Goal: Task Accomplishment & Management: Manage account settings

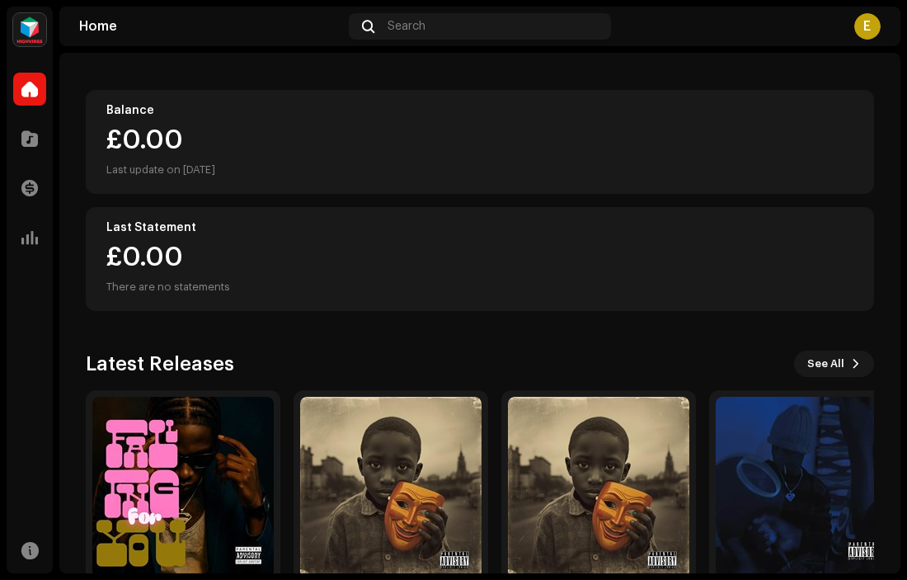
scroll to position [234, 0]
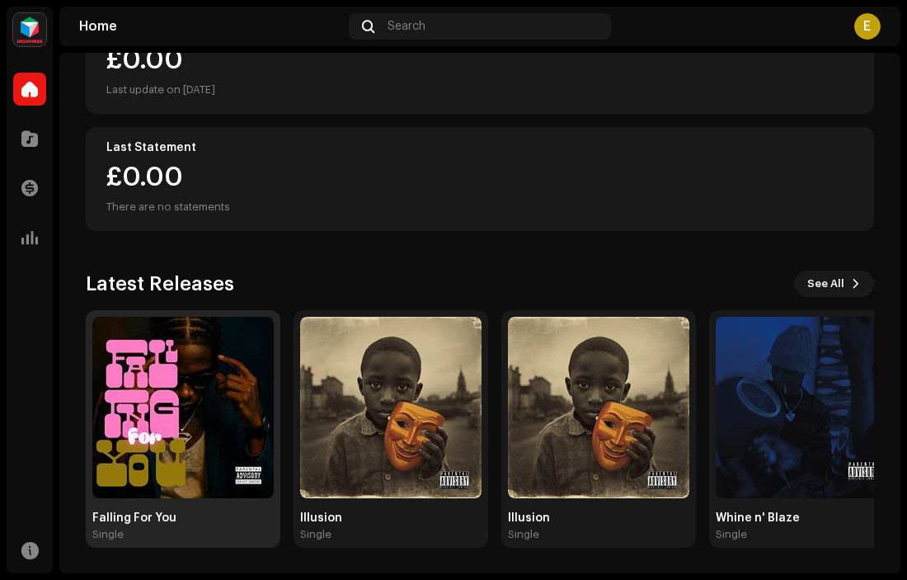
click at [224, 415] on img at bounding box center [182, 407] width 181 height 181
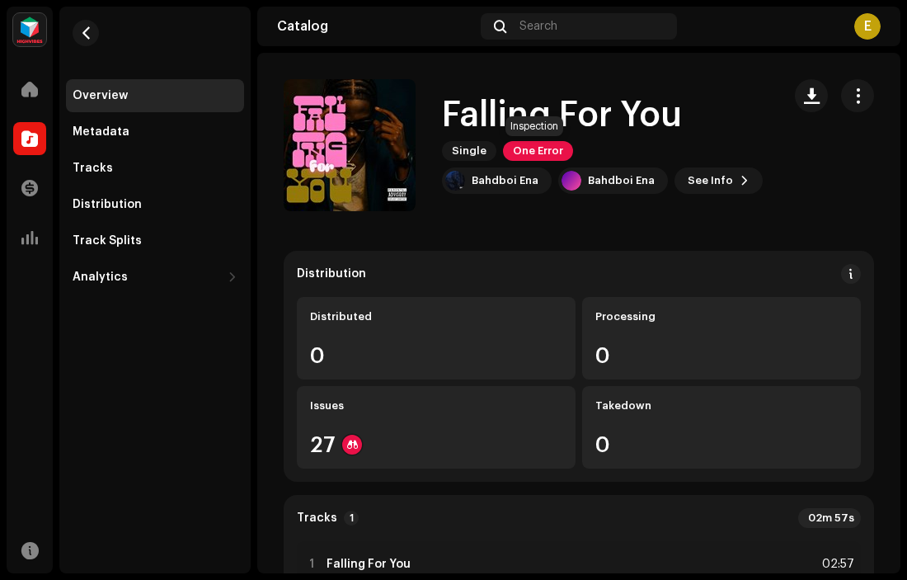
click at [530, 145] on span "One Error" at bounding box center [538, 151] width 70 height 20
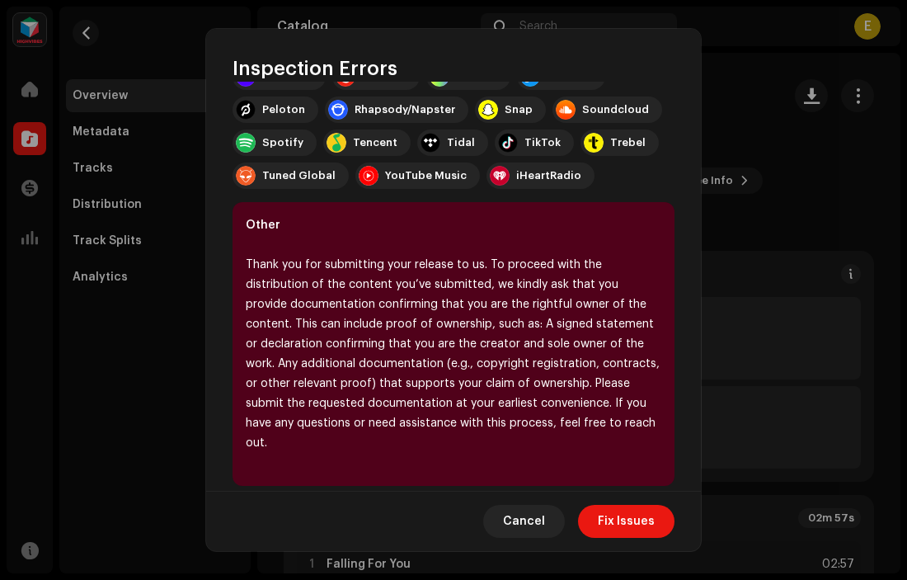
scroll to position [303, 0]
click at [624, 517] on span "Fix Issues" at bounding box center [626, 521] width 57 height 33
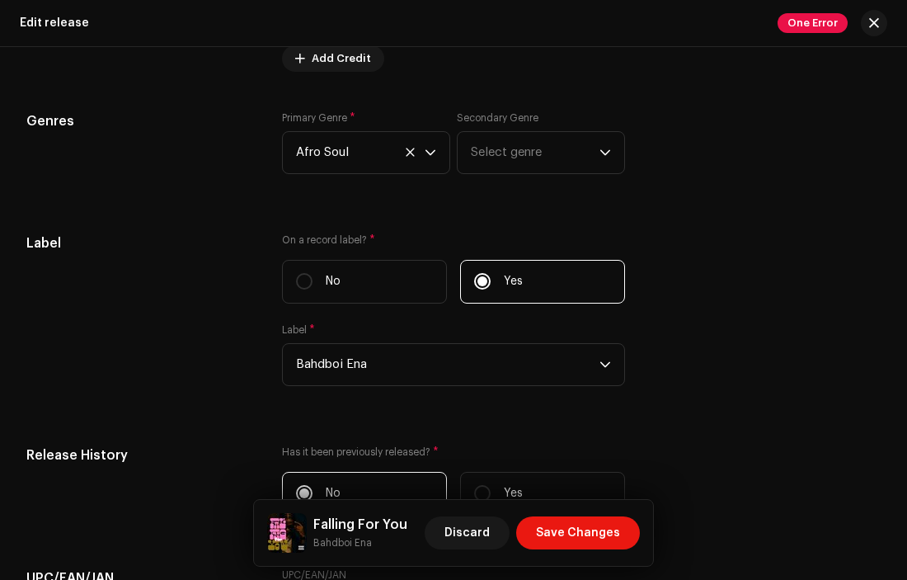
scroll to position [2373, 0]
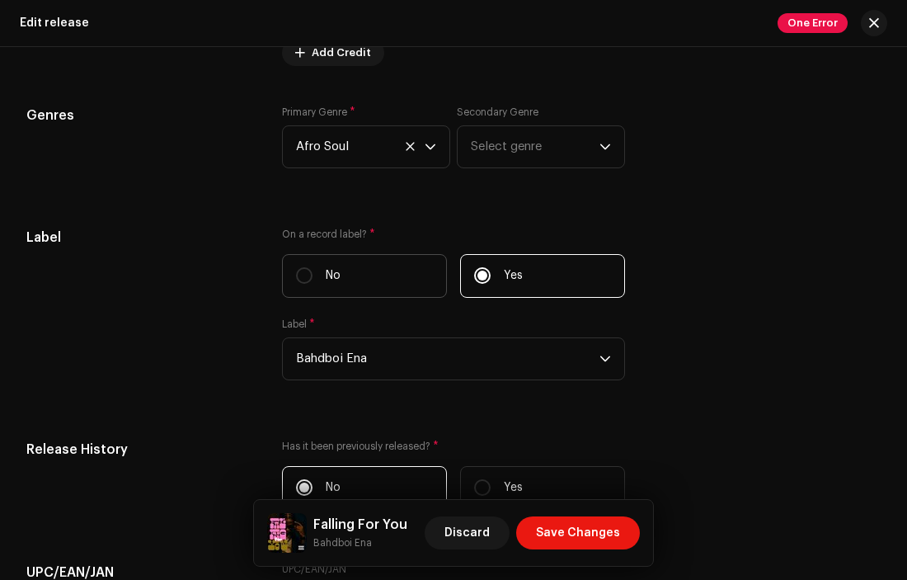
click at [322, 277] on label "No" at bounding box center [364, 276] width 165 height 44
click at [313, 277] on input "No" at bounding box center [304, 275] width 16 height 16
radio input "true"
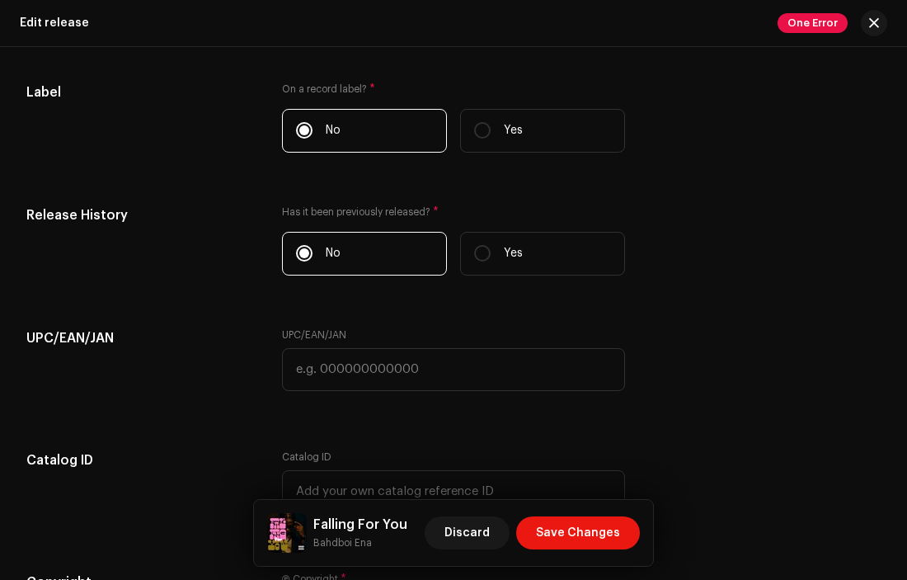
scroll to position [2501, 0]
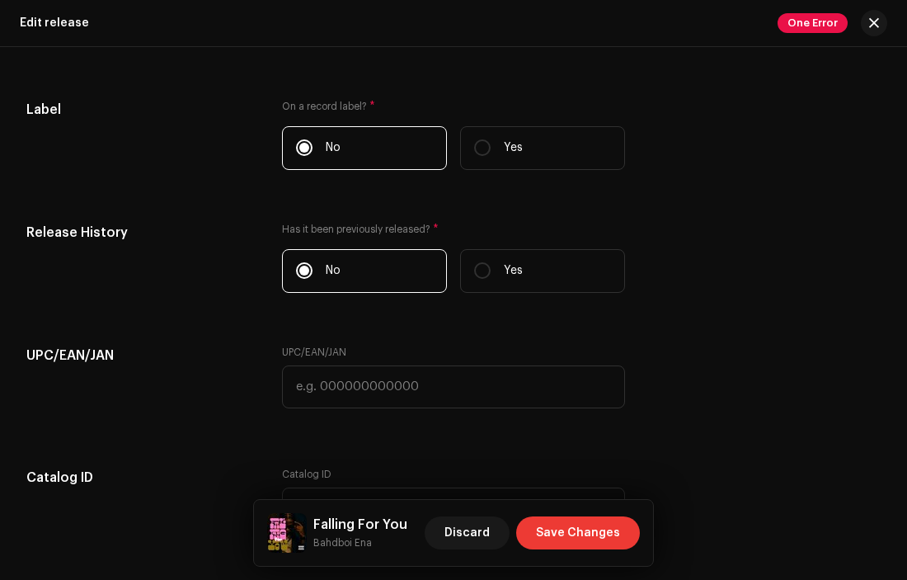
click at [566, 538] on span "Save Changes" at bounding box center [578, 532] width 84 height 33
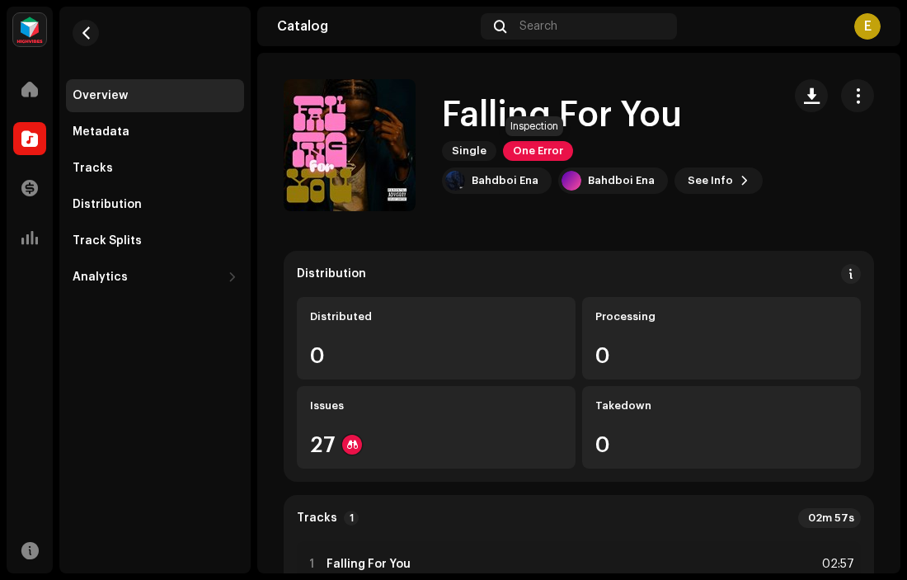
click at [528, 144] on span "One Error" at bounding box center [538, 151] width 70 height 20
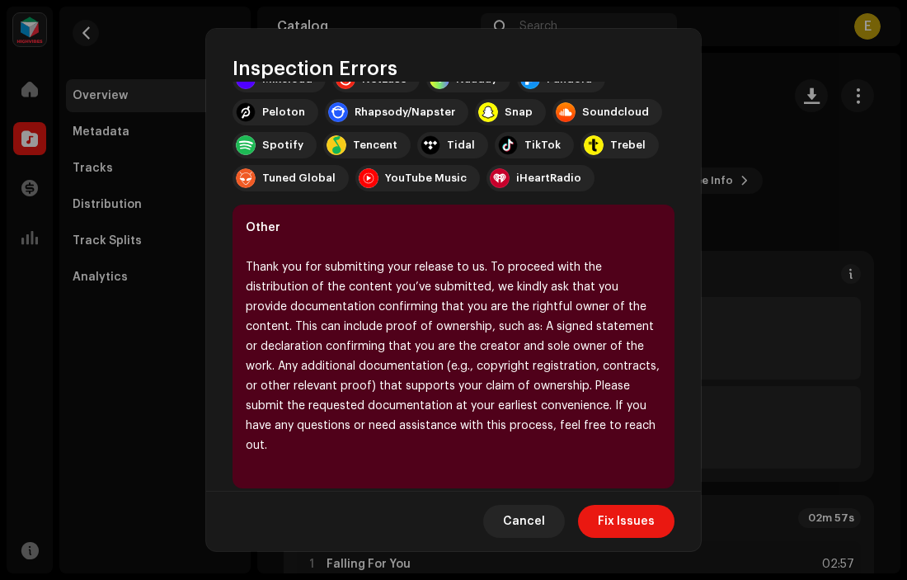
scroll to position [303, 0]
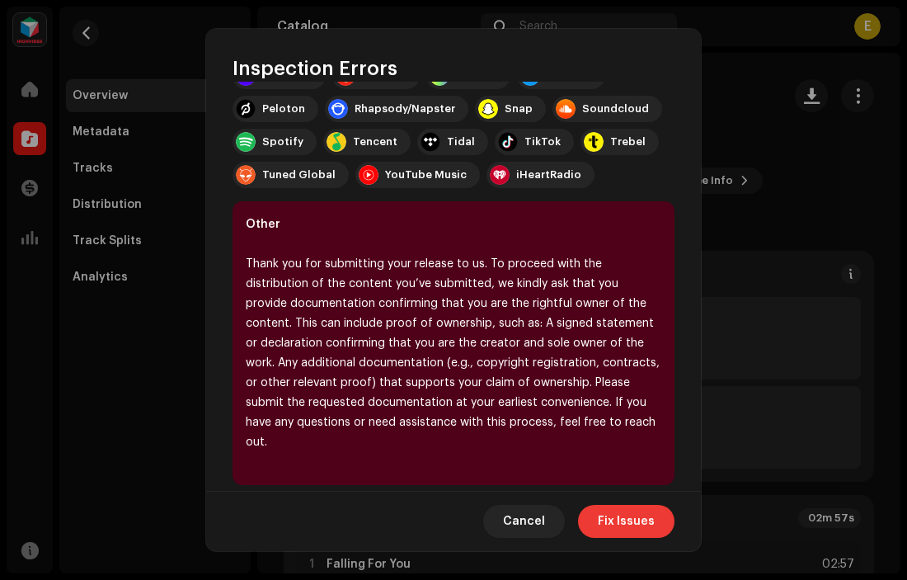
click at [619, 523] on span "Fix Issues" at bounding box center [626, 521] width 57 height 33
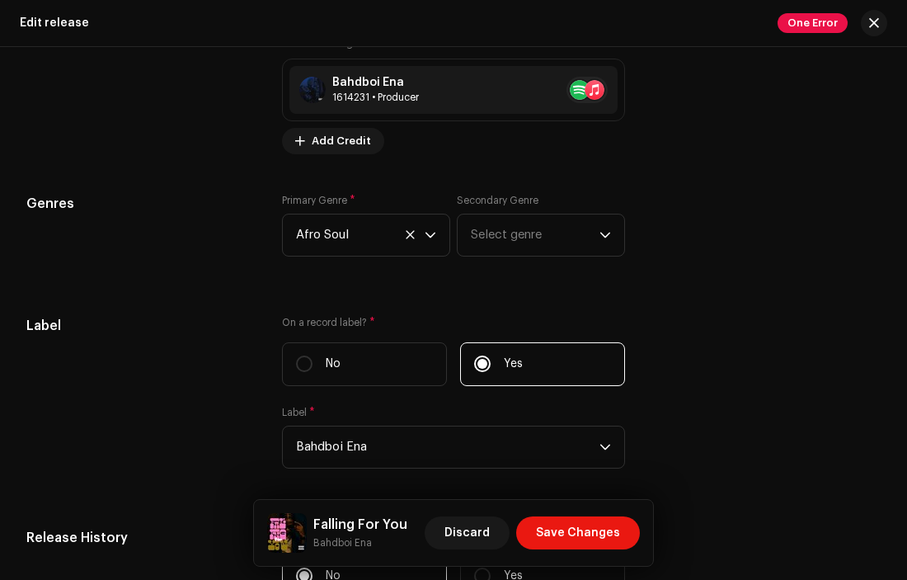
scroll to position [2295, 0]
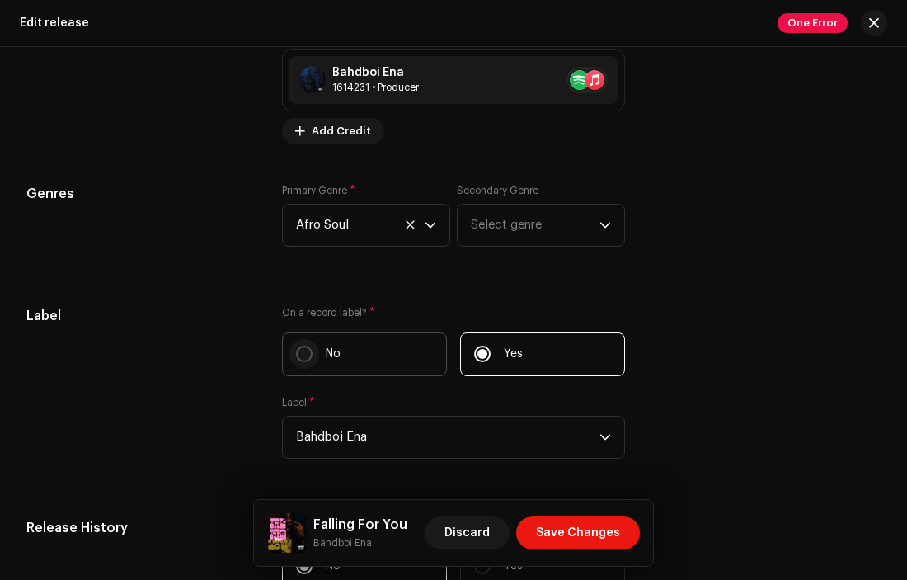
click at [296, 362] on input "No" at bounding box center [304, 354] width 16 height 16
radio input "true"
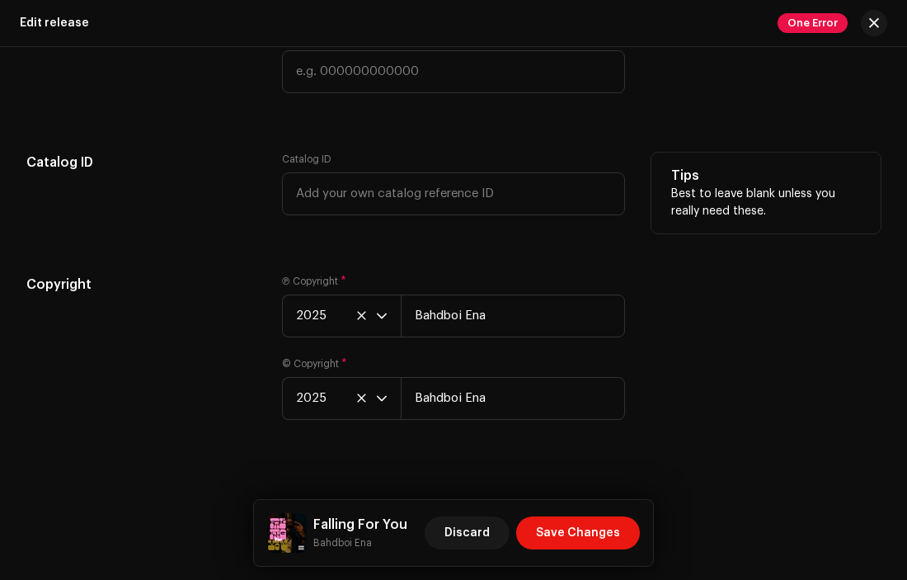
scroll to position [2850, 0]
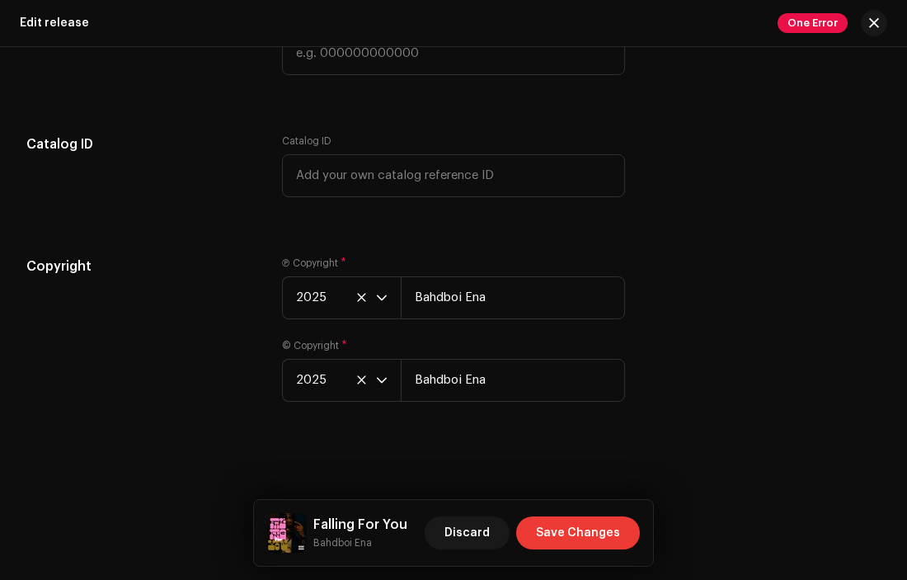
click at [582, 532] on span "Save Changes" at bounding box center [578, 532] width 84 height 33
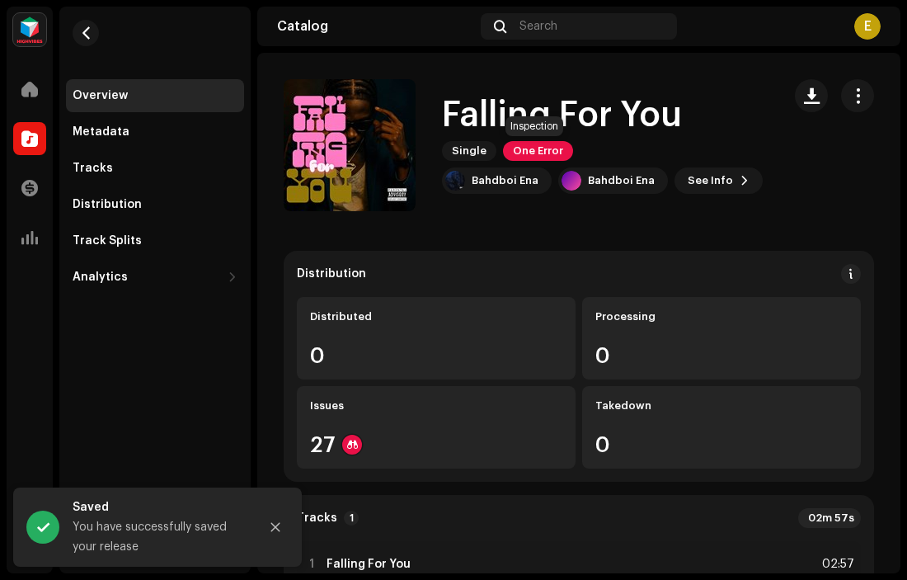
click at [530, 158] on span "One Error" at bounding box center [538, 151] width 70 height 20
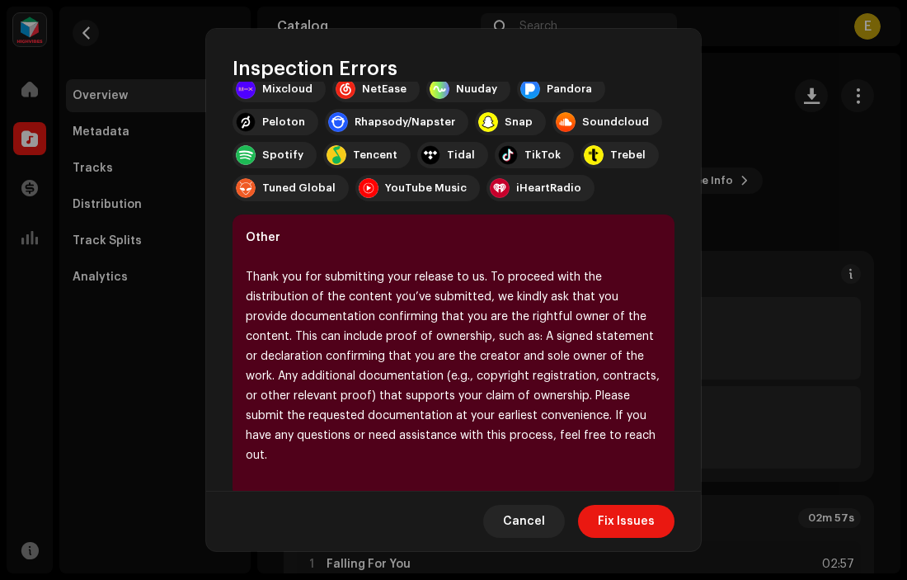
scroll to position [282, 0]
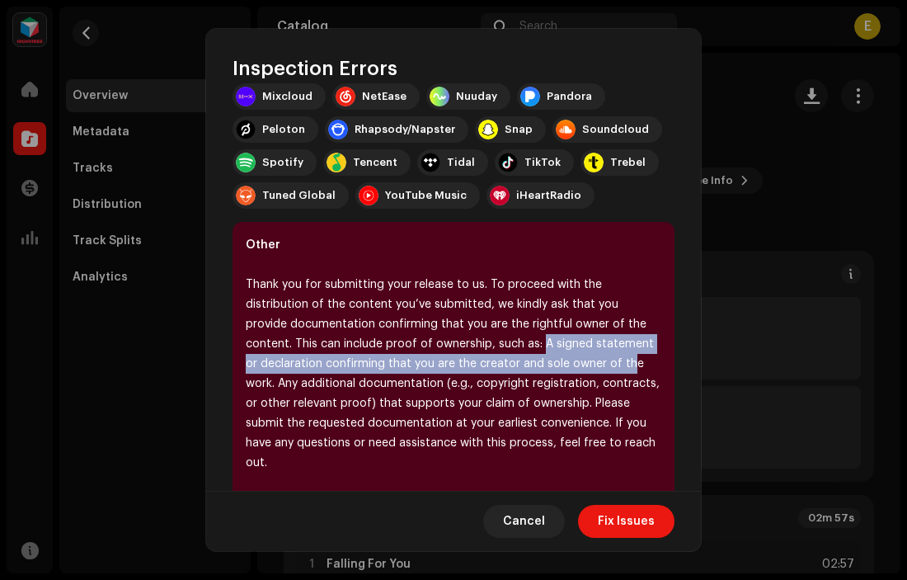
drag, startPoint x: 492, startPoint y: 342, endPoint x: 612, endPoint y: 364, distance: 121.7
click at [612, 364] on div "Thank you for submitting your release to us. To proceed with the distribution o…" at bounding box center [454, 374] width 416 height 198
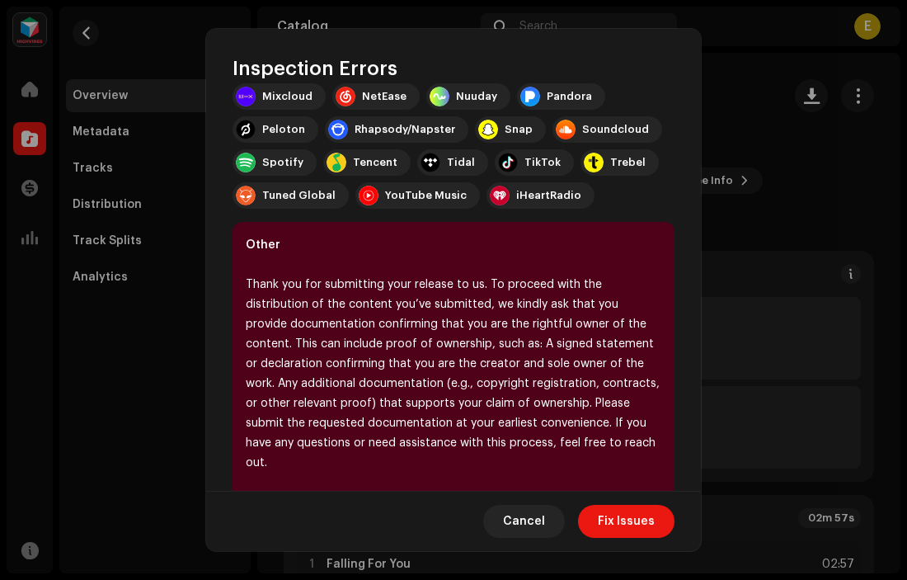
click at [450, 324] on div "Thank you for submitting your release to us. To proceed with the distribution o…" at bounding box center [454, 374] width 416 height 198
drag, startPoint x: 440, startPoint y: 344, endPoint x: 340, endPoint y: 339, distance: 99.9
click at [340, 339] on div "Thank you for submitting your release to us. To proceed with the distribution o…" at bounding box center [454, 374] width 416 height 198
copy div "proof of ownership"
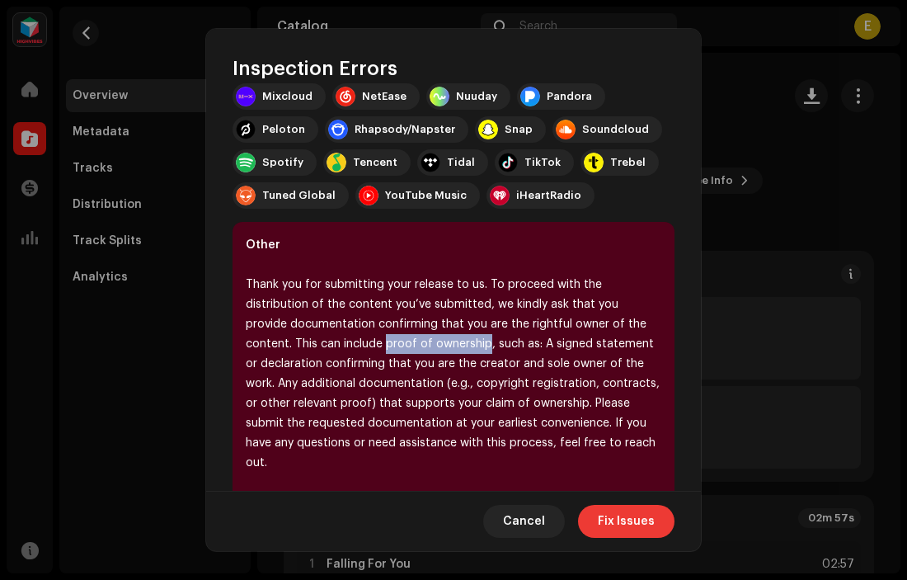
click at [630, 520] on span "Fix Issues" at bounding box center [626, 521] width 57 height 33
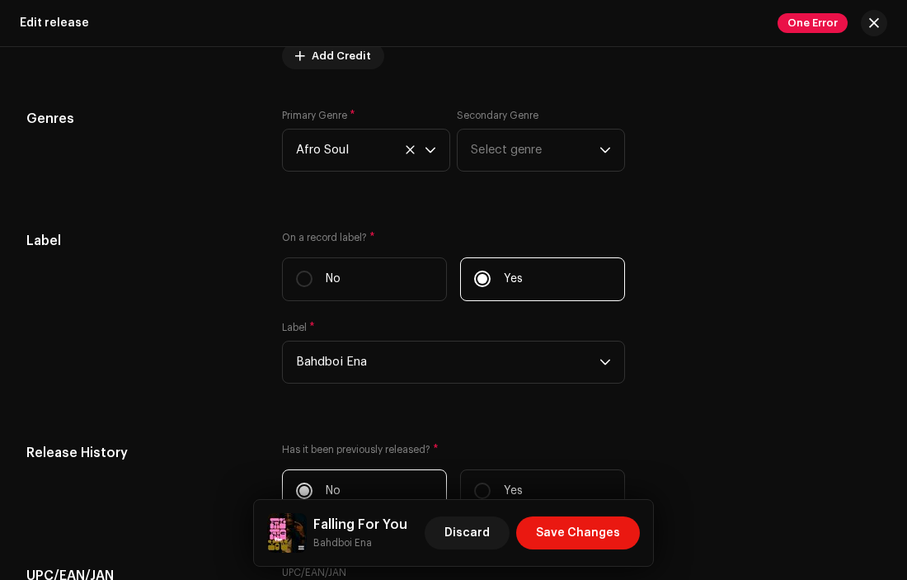
scroll to position [2377, 0]
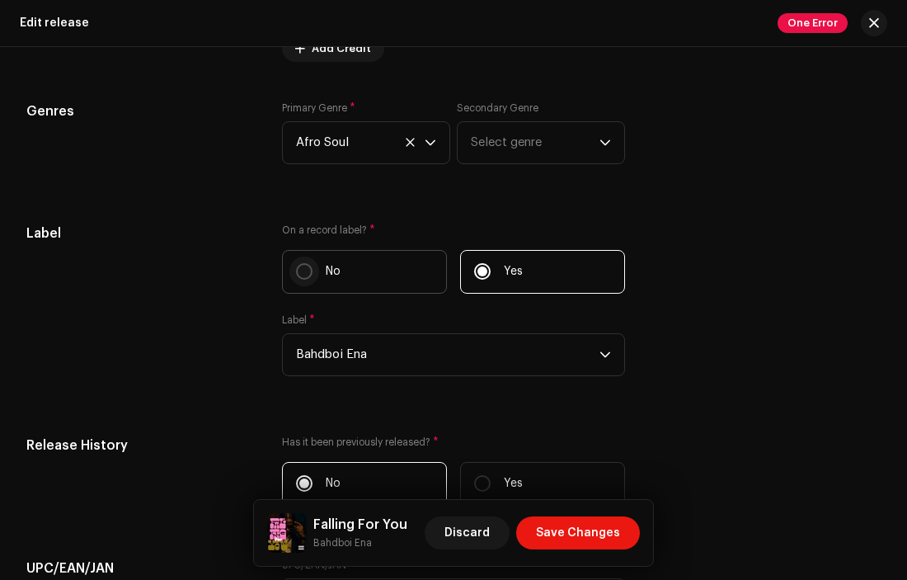
click at [296, 280] on input "No" at bounding box center [304, 271] width 16 height 16
radio input "true"
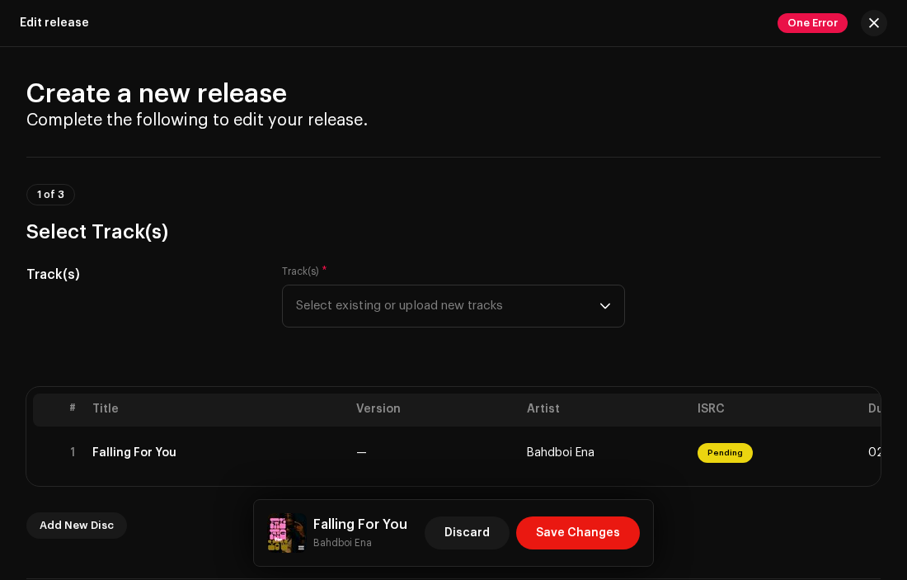
scroll to position [0, 0]
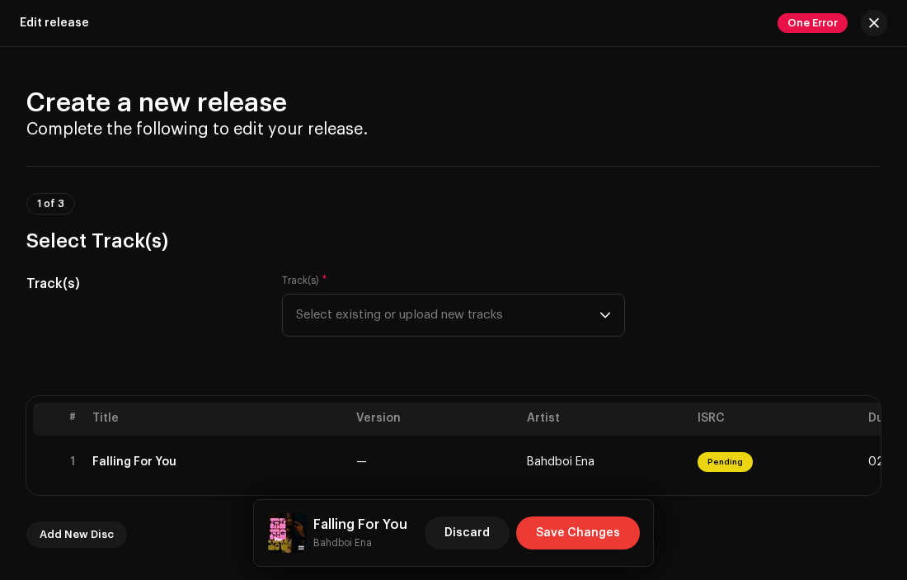
click at [571, 537] on span "Save Changes" at bounding box center [578, 532] width 84 height 33
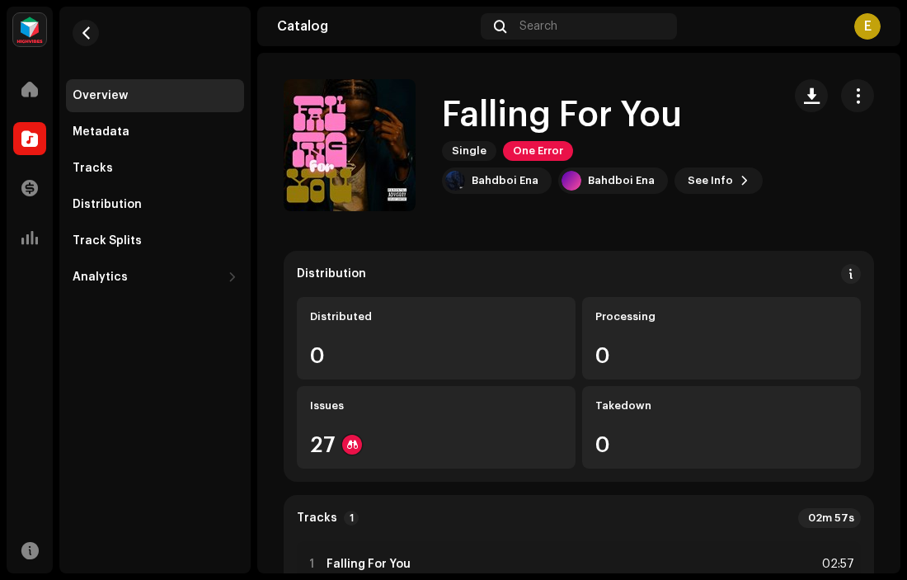
click at [28, 30] on img at bounding box center [29, 29] width 33 height 33
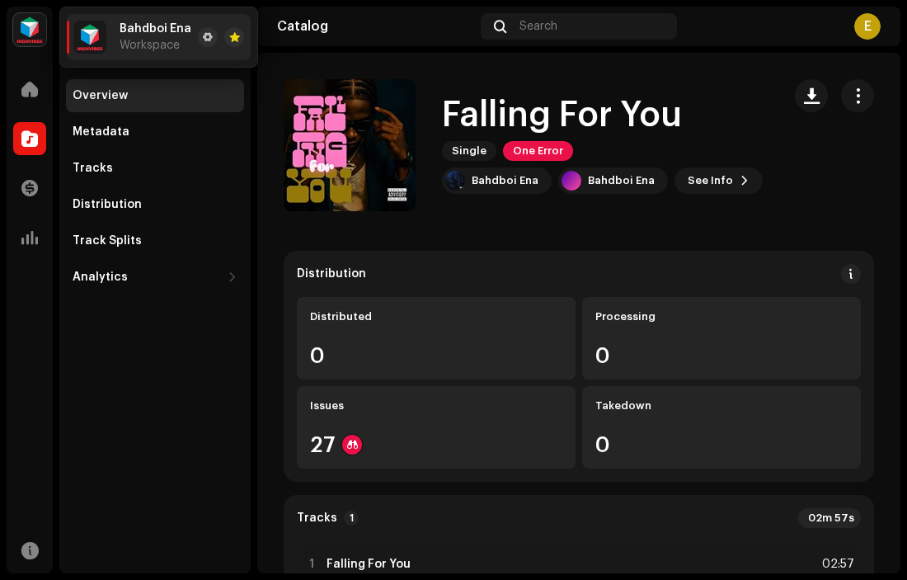
click at [26, 31] on img at bounding box center [29, 29] width 33 height 33
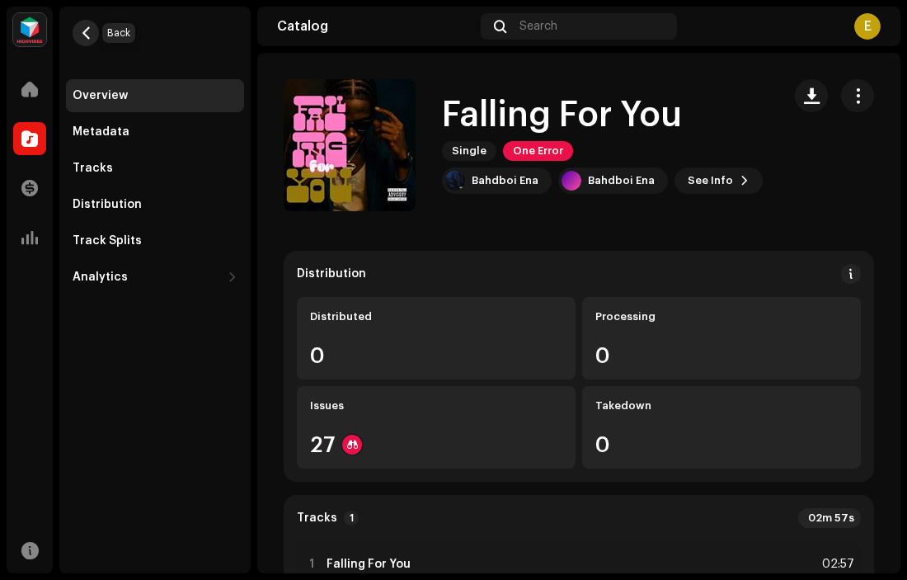
click at [87, 36] on span "button" at bounding box center [86, 32] width 12 height 13
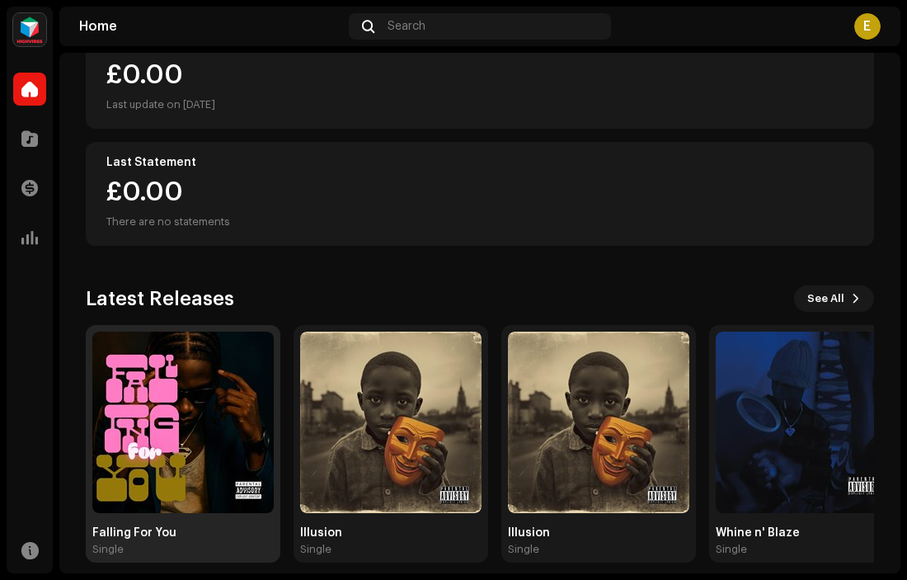
scroll to position [220, 0]
click at [165, 451] on img at bounding box center [182, 421] width 181 height 181
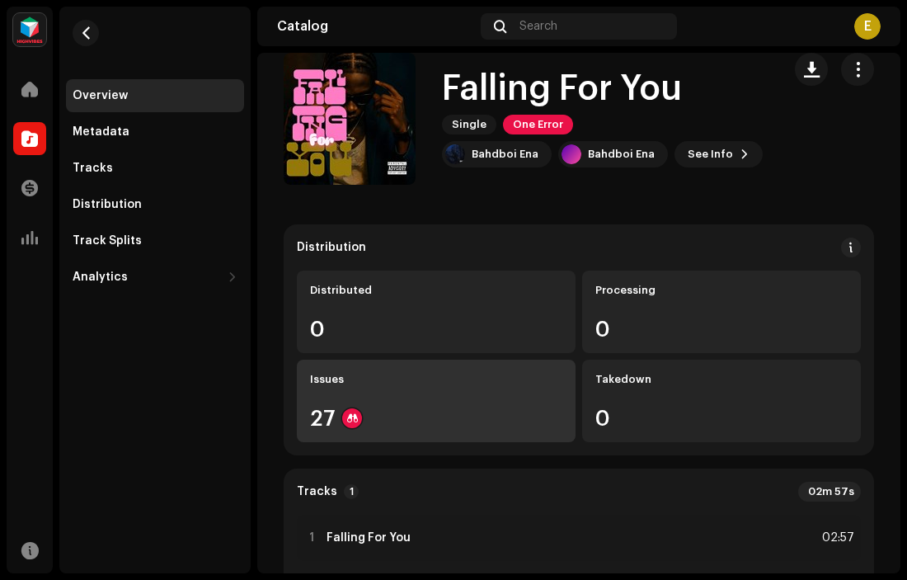
scroll to position [28, 0]
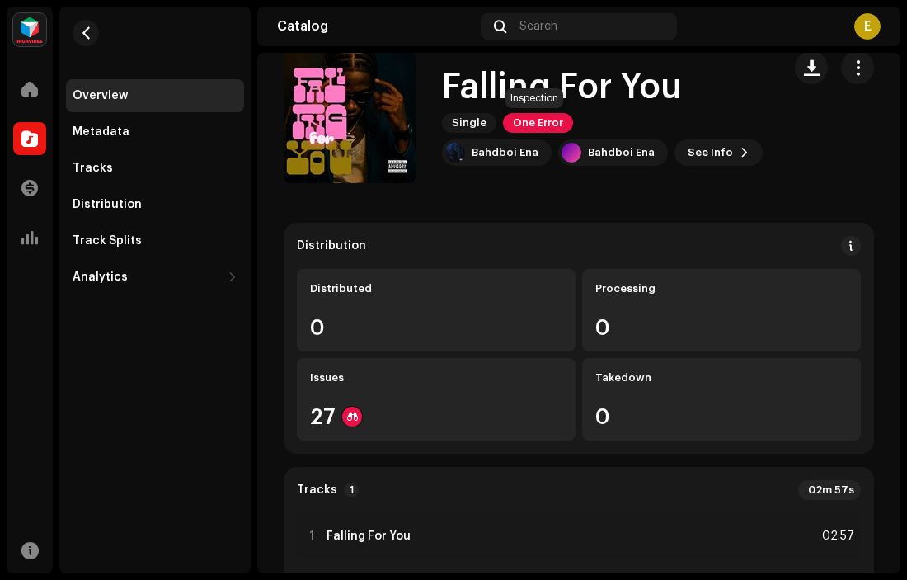
click at [537, 125] on span "One Error" at bounding box center [538, 123] width 70 height 20
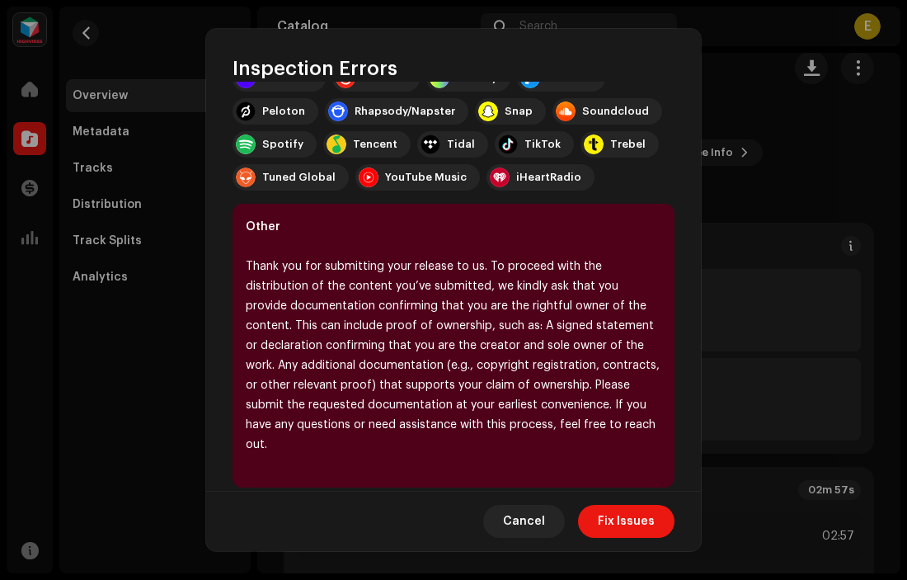
scroll to position [303, 0]
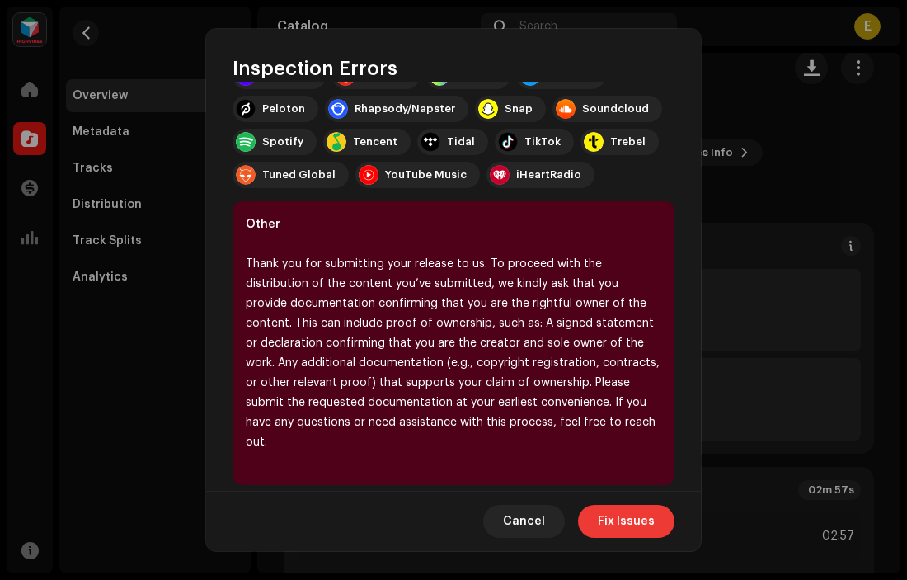
click at [625, 525] on span "Fix Issues" at bounding box center [626, 521] width 57 height 33
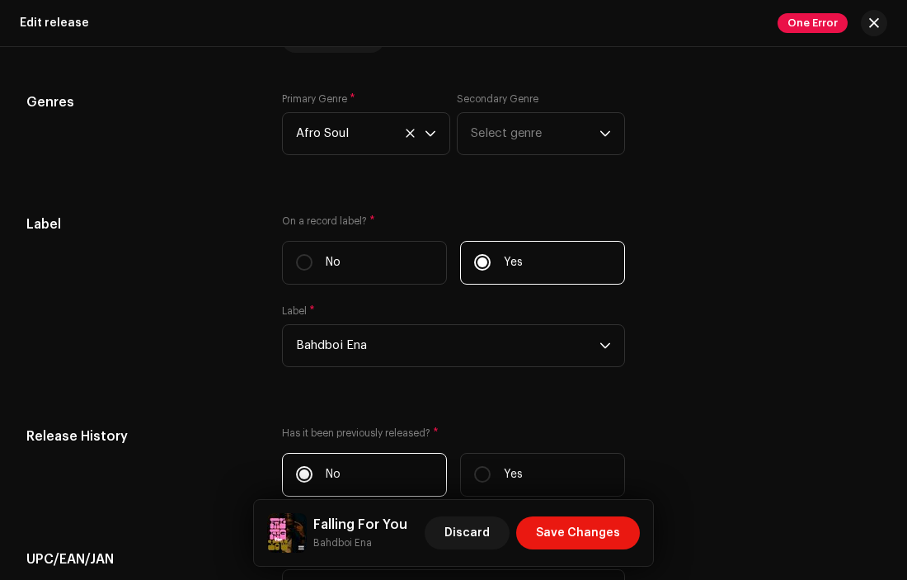
scroll to position [2388, 0]
click at [309, 269] on input "No" at bounding box center [304, 260] width 16 height 16
radio input "true"
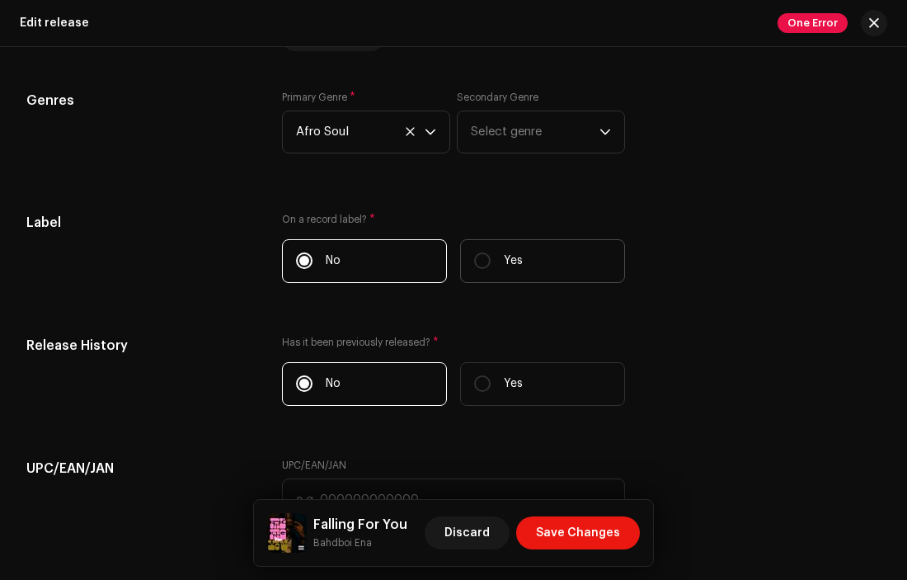
click at [517, 253] on label "Yes" at bounding box center [542, 261] width 165 height 44
click at [491, 253] on input "Yes" at bounding box center [482, 260] width 16 height 16
radio input "true"
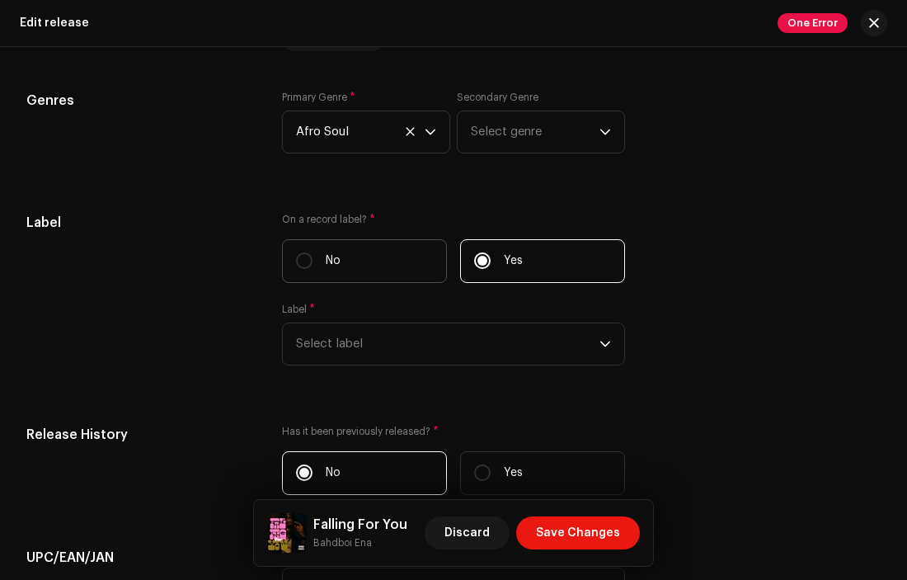
click at [322, 266] on label "No" at bounding box center [364, 261] width 165 height 44
click at [313, 266] on input "No" at bounding box center [304, 260] width 16 height 16
radio input "true"
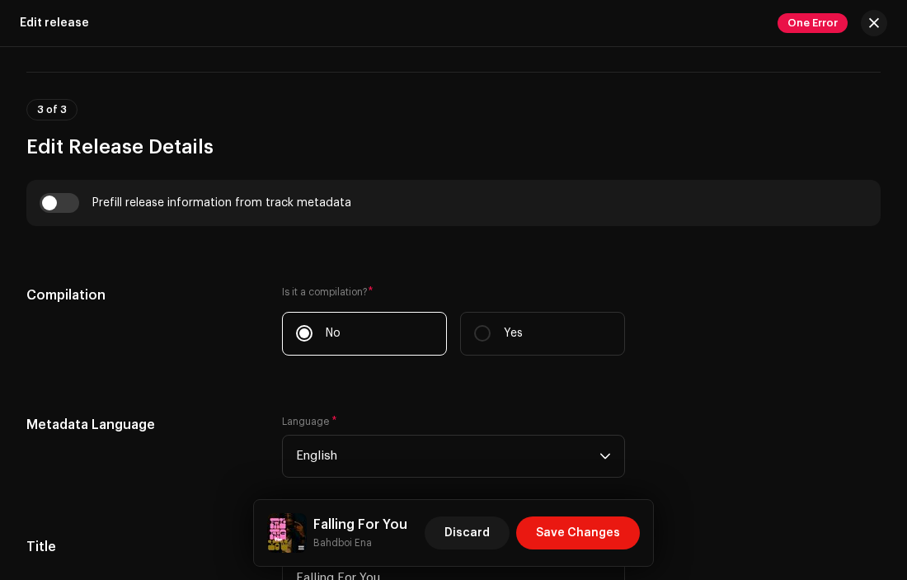
scroll to position [305, 0]
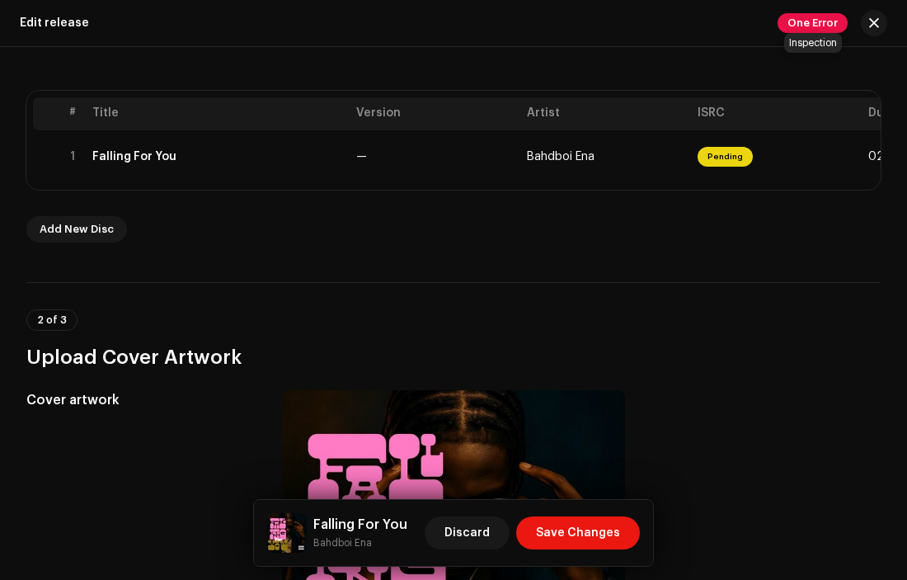
click at [811, 15] on span "One Error" at bounding box center [813, 23] width 70 height 20
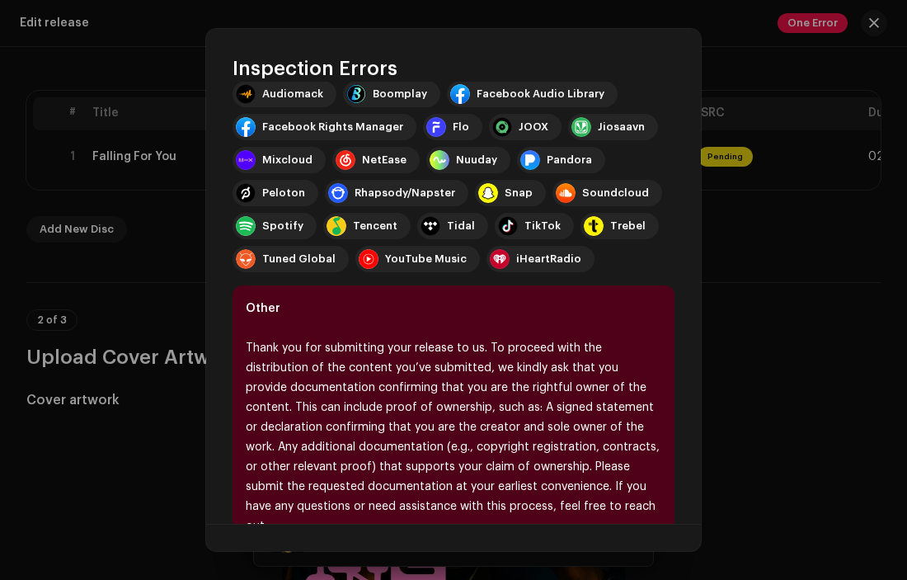
scroll to position [270, 0]
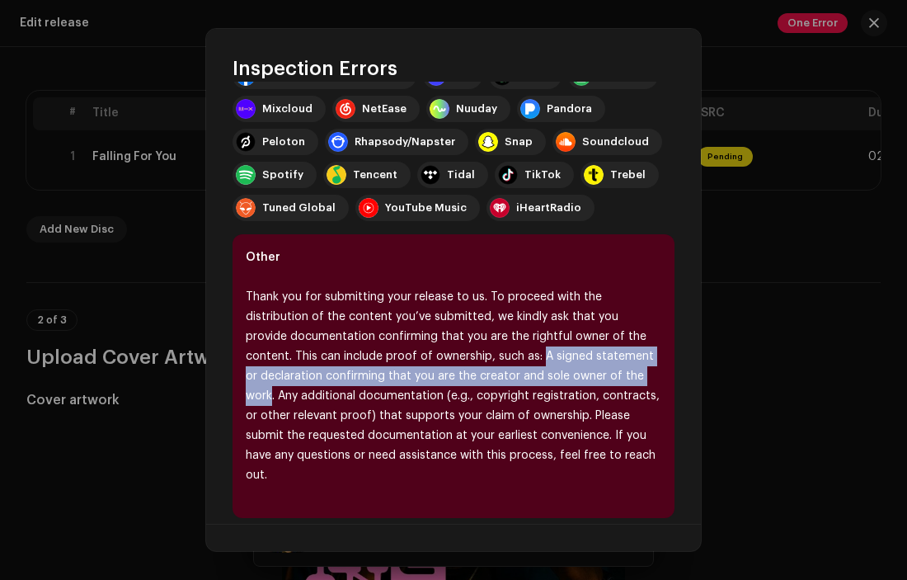
drag, startPoint x: 493, startPoint y: 352, endPoint x: 648, endPoint y: 374, distance: 155.7
click at [648, 374] on div "Thank you for submitting your release to us. To proceed with the distribution o…" at bounding box center [454, 386] width 416 height 198
copy div "A signed statement or declaration confirming that you are the creator and sole …"
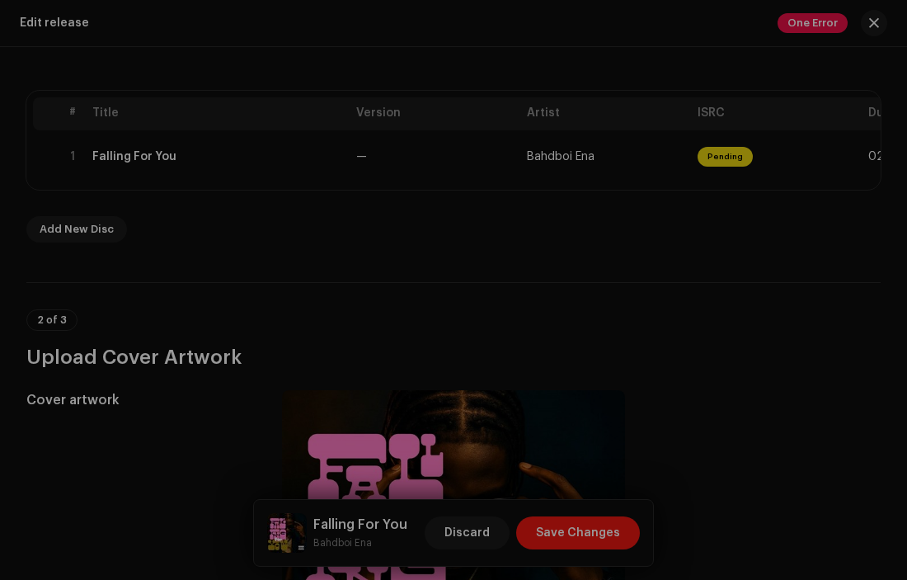
click at [774, 356] on div "Inspection Errors We found the errors below when inspecting your release. IMPOR…" at bounding box center [453, 290] width 907 height 580
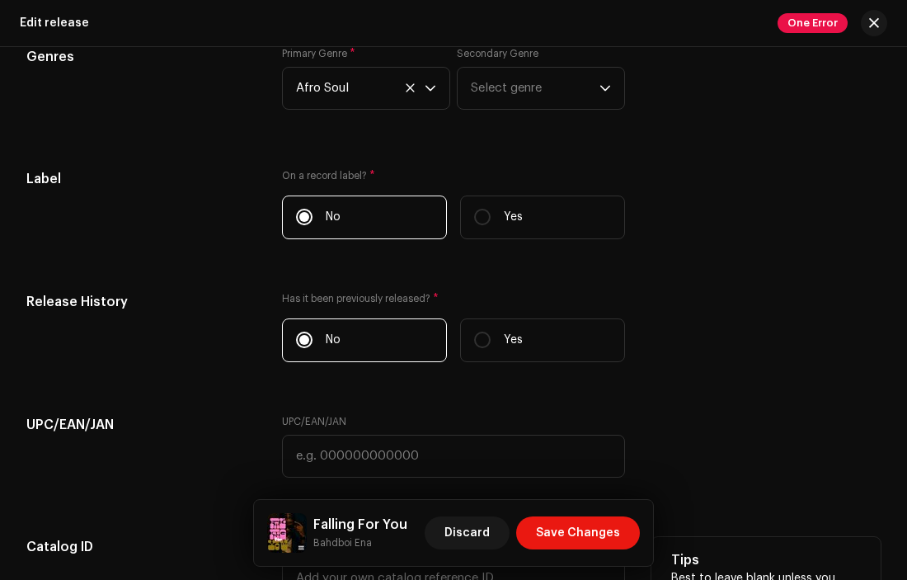
scroll to position [2429, 0]
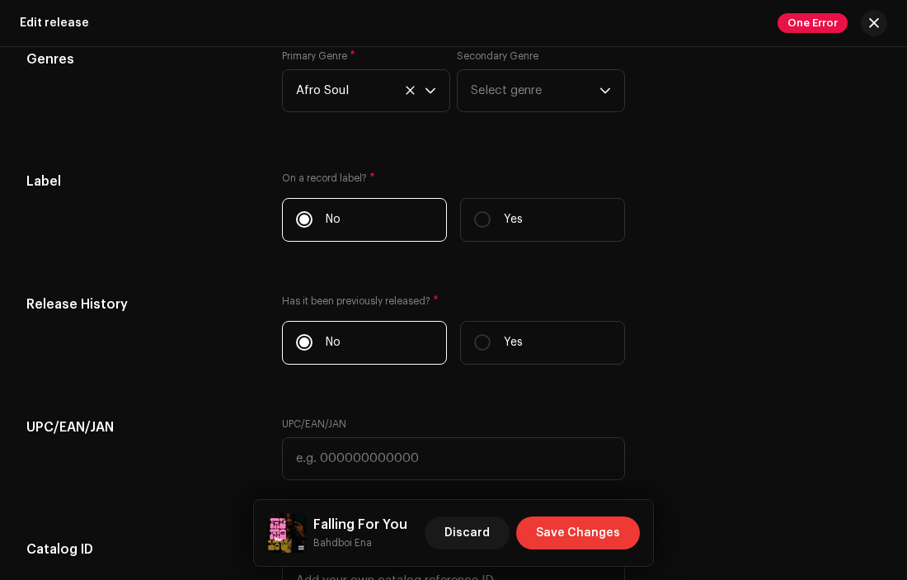
click at [579, 530] on span "Save Changes" at bounding box center [578, 532] width 84 height 33
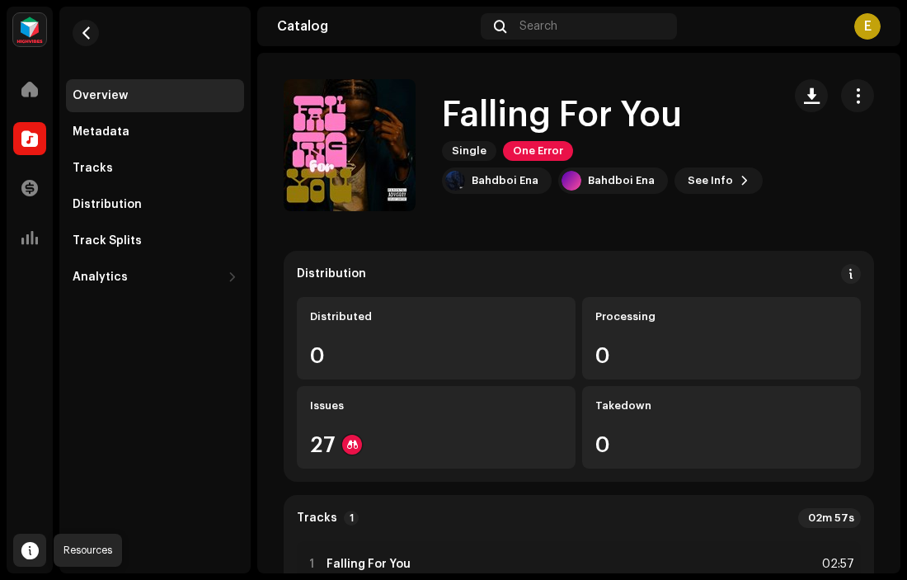
click at [30, 549] on span at bounding box center [29, 550] width 17 height 13
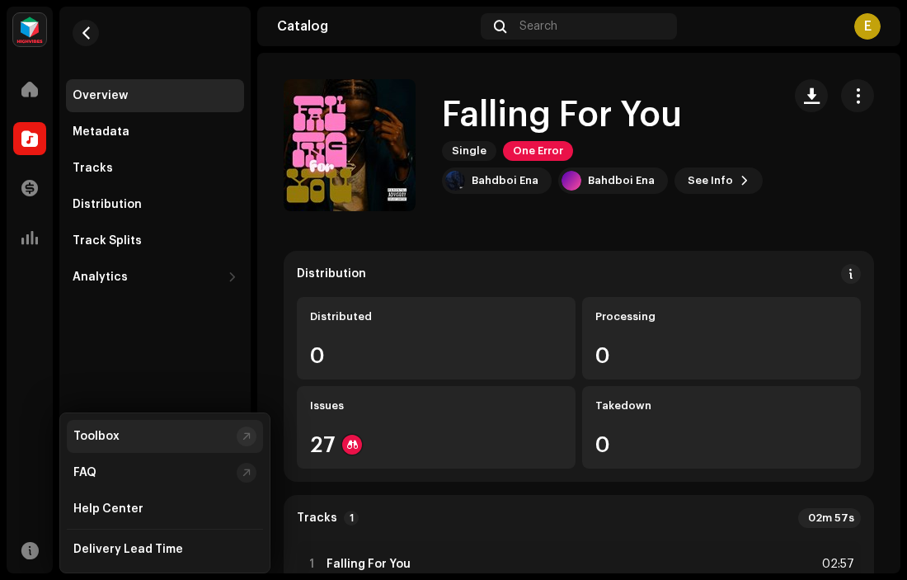
click at [126, 431] on div "Toolbox" at bounding box center [151, 436] width 157 height 13
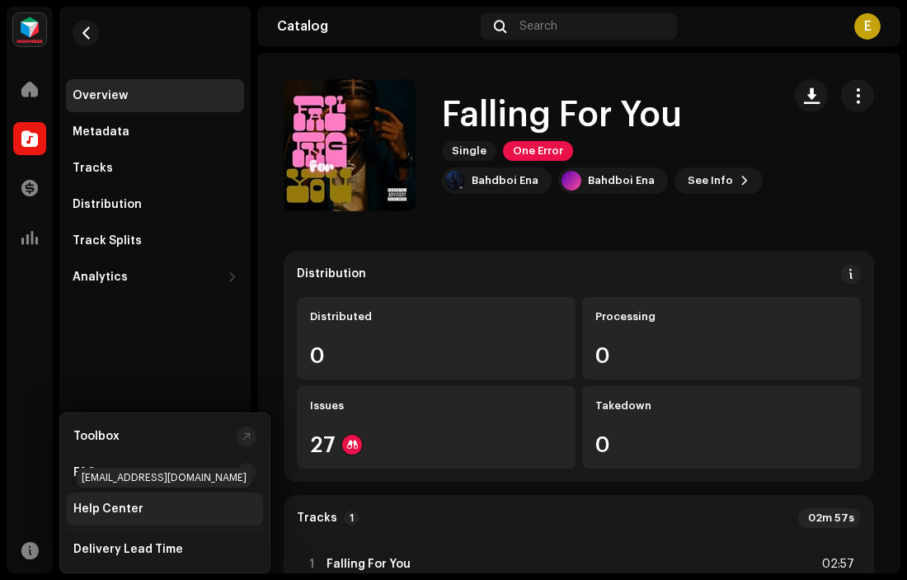
click at [134, 507] on div "Help Center" at bounding box center [108, 508] width 70 height 13
click at [111, 506] on div "Help Center" at bounding box center [108, 508] width 70 height 13
click at [125, 509] on div "Help Center" at bounding box center [108, 508] width 70 height 13
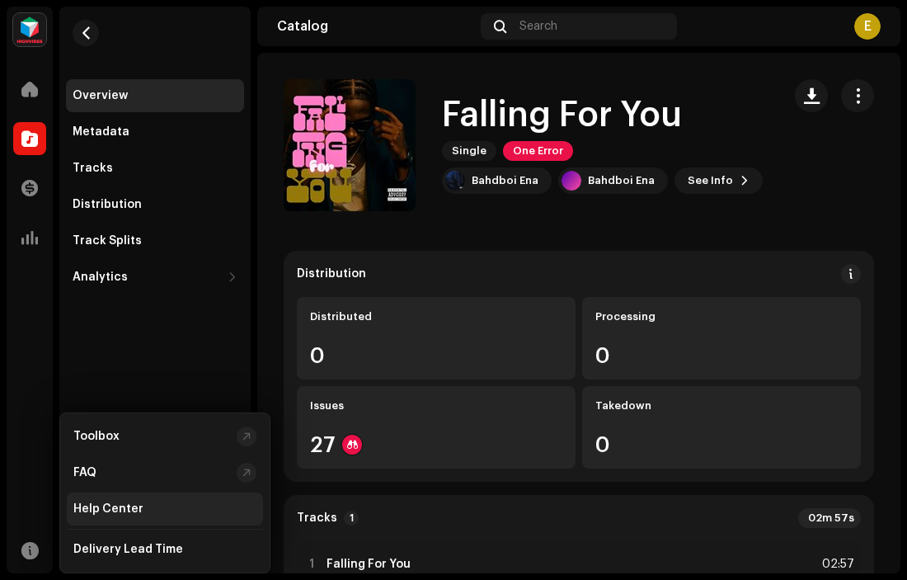
click at [125, 509] on div "Help Center" at bounding box center [108, 508] width 70 height 13
click at [171, 508] on div "Help Center" at bounding box center [164, 508] width 183 height 13
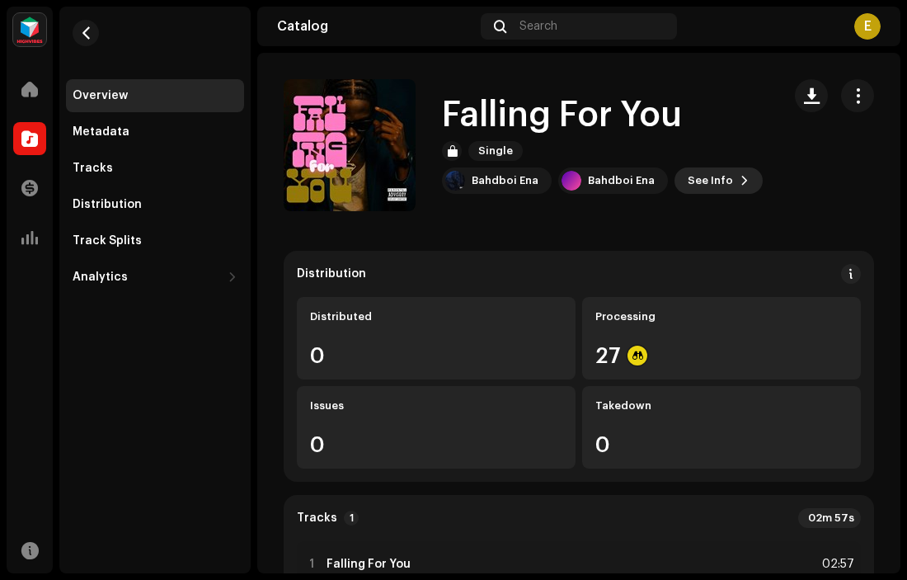
click at [695, 185] on span "See Info" at bounding box center [710, 180] width 45 height 33
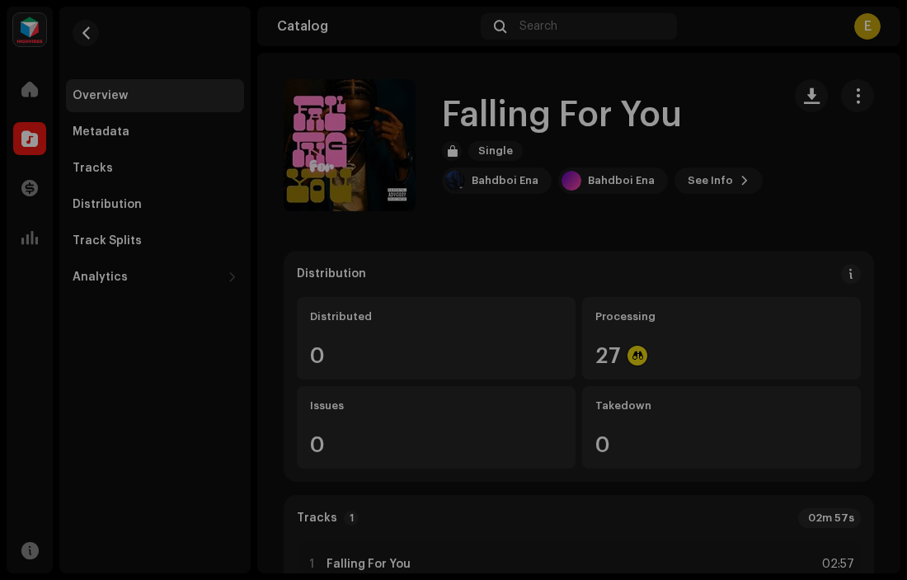
click at [762, 214] on div "Falling For You 3049026 Metadata Distribution Metadata Language English Release…" at bounding box center [453, 290] width 907 height 580
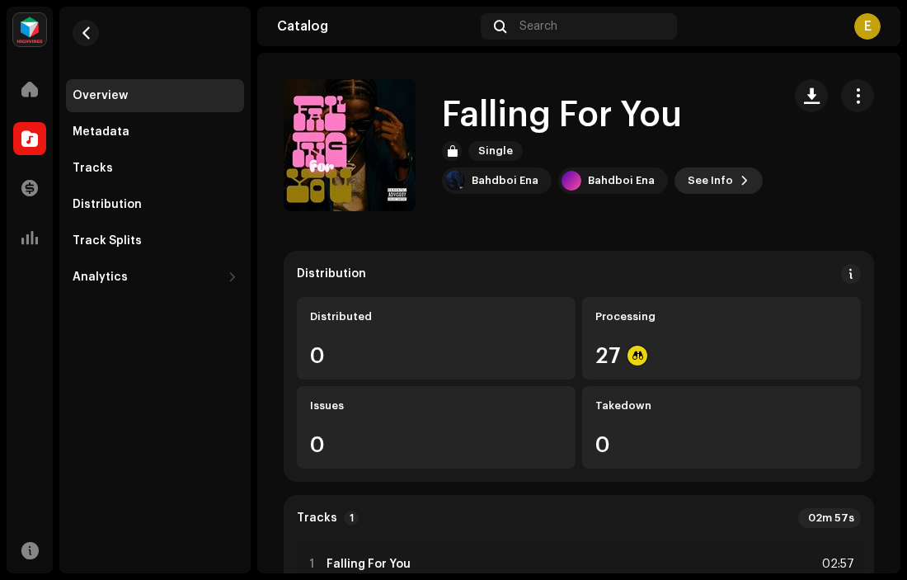
click at [740, 175] on span at bounding box center [745, 180] width 10 height 13
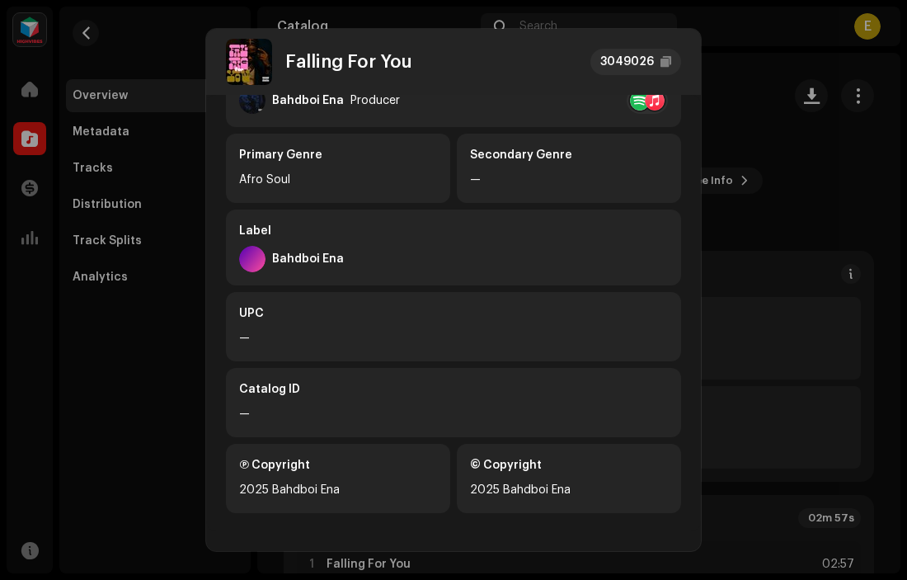
scroll to position [365, 0]
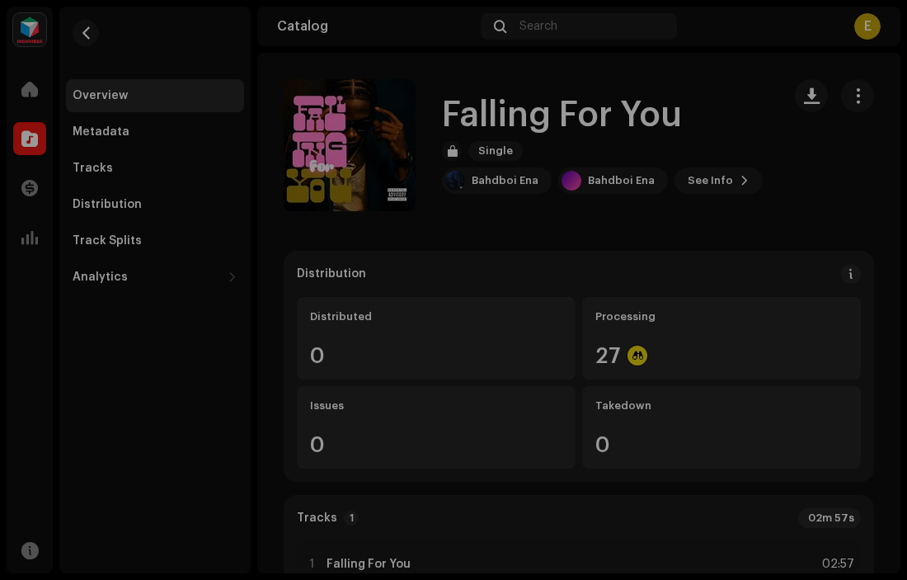
click at [797, 176] on div "Falling For You 3049026 Metadata Distribution Metadata Language English Release…" at bounding box center [453, 290] width 907 height 580
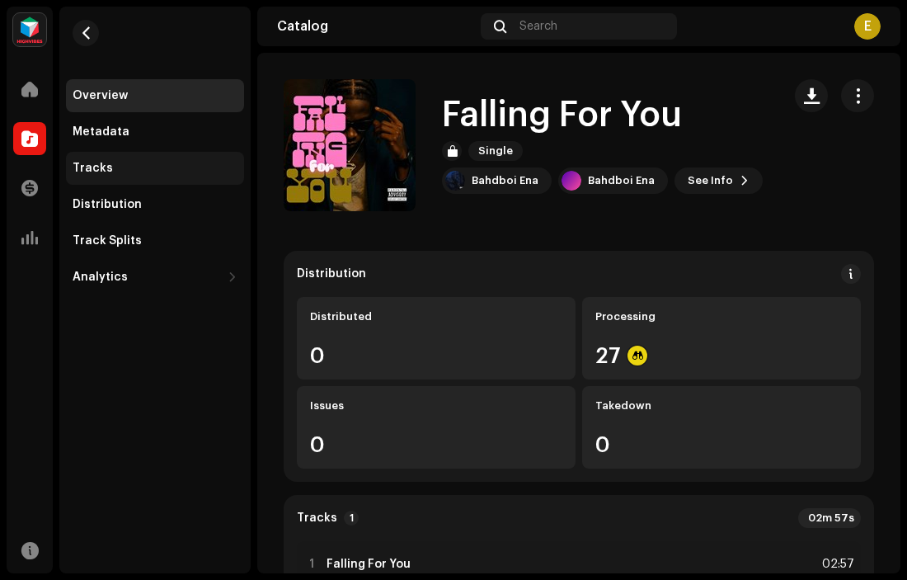
click at [96, 163] on div "Tracks" at bounding box center [93, 168] width 40 height 13
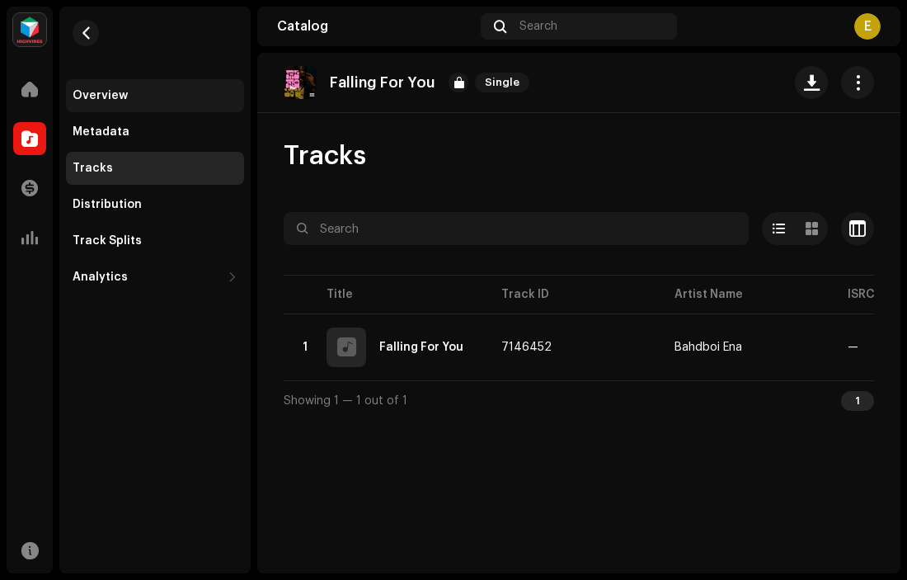
click at [106, 101] on div "Overview" at bounding box center [100, 95] width 55 height 13
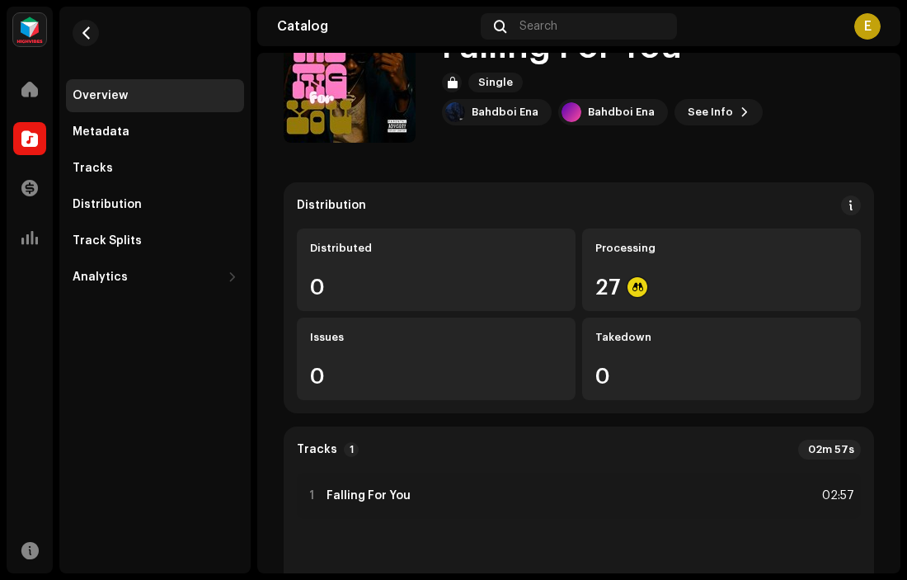
scroll to position [113, 0]
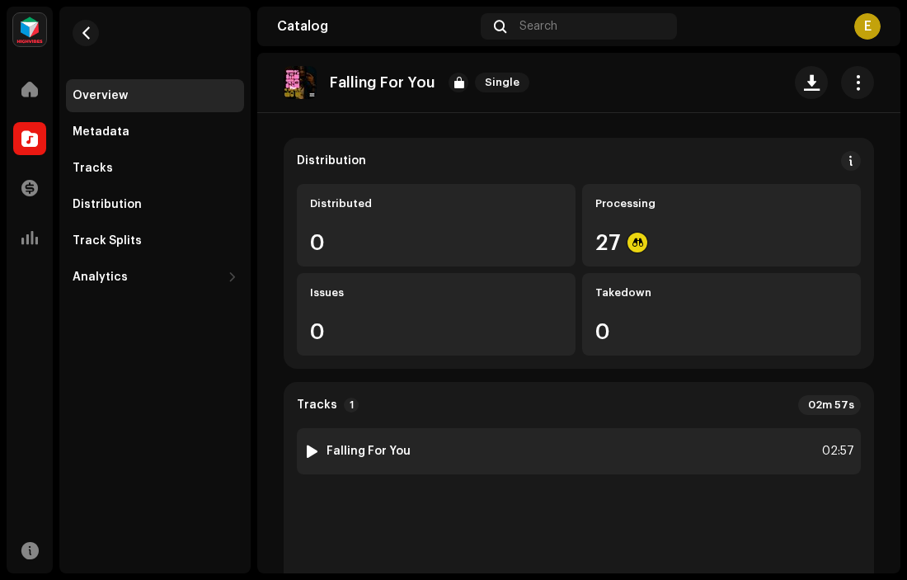
click at [539, 455] on div "1 Falling For You 02:57" at bounding box center [579, 451] width 564 height 46
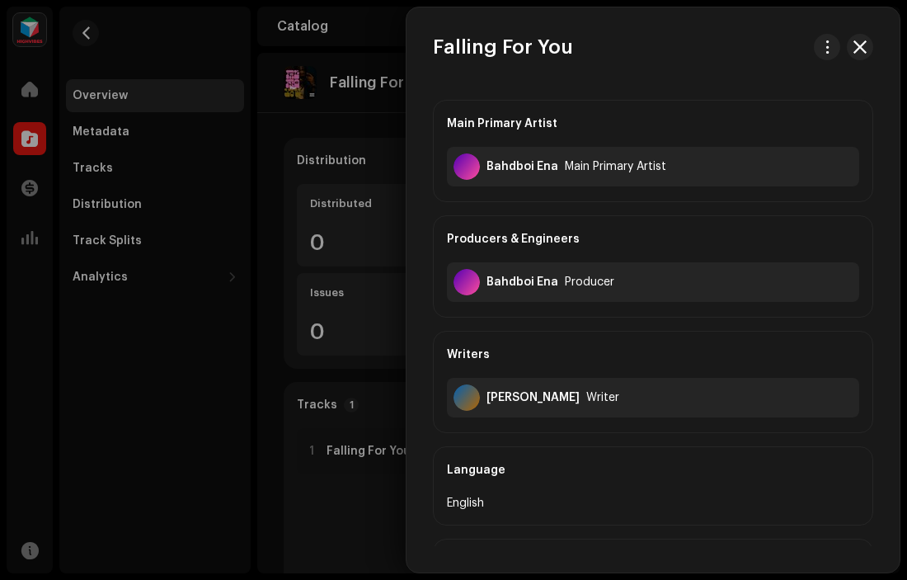
click at [339, 515] on div at bounding box center [453, 290] width 907 height 580
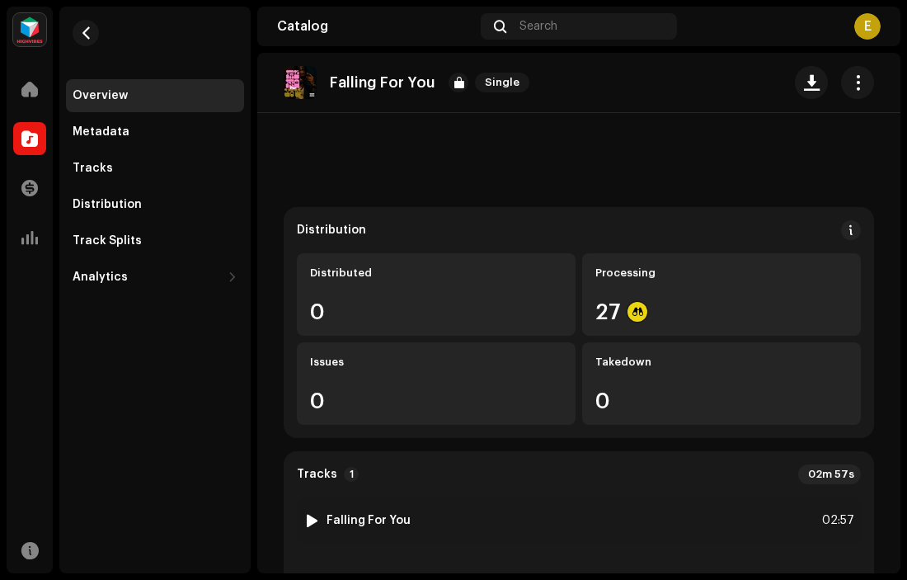
scroll to position [0, 0]
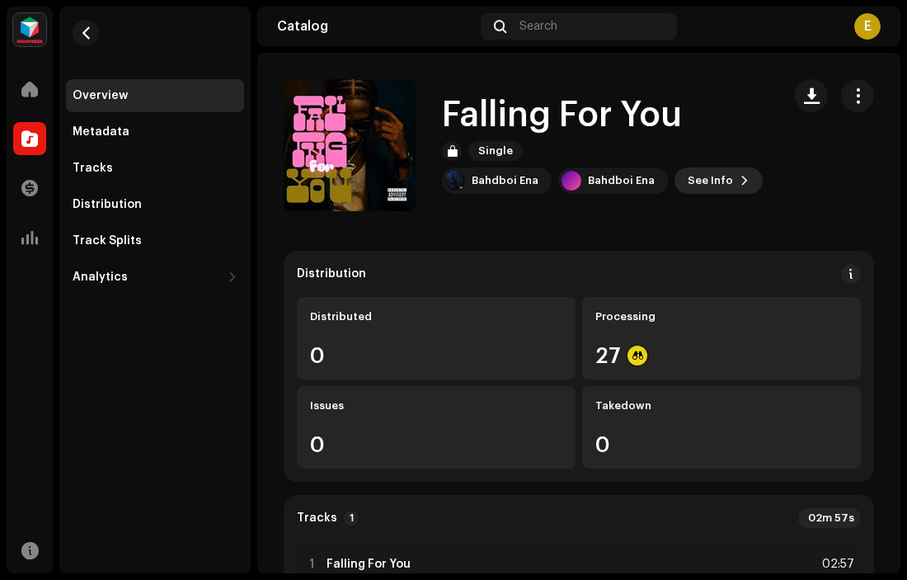
click at [714, 181] on span "See Info" at bounding box center [710, 180] width 45 height 33
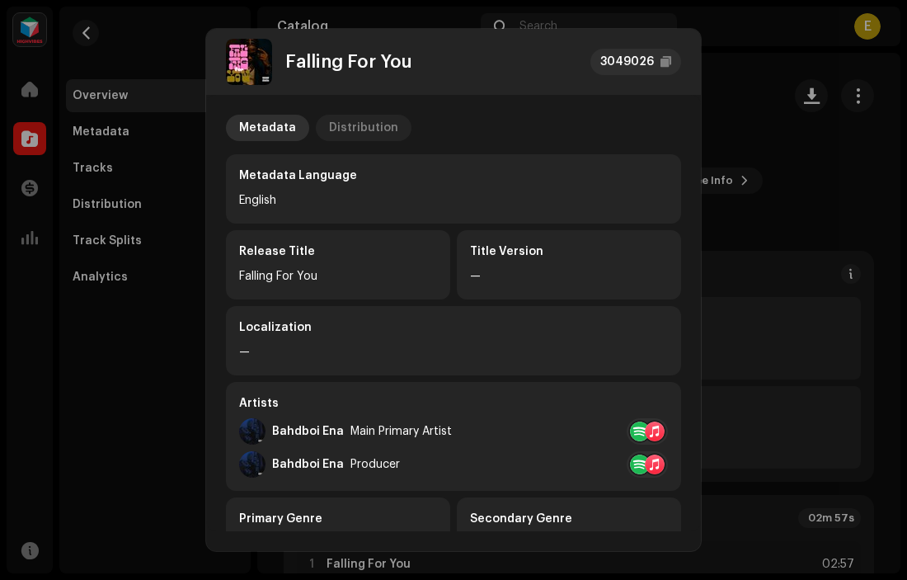
click at [365, 118] on div "Distribution" at bounding box center [363, 128] width 69 height 26
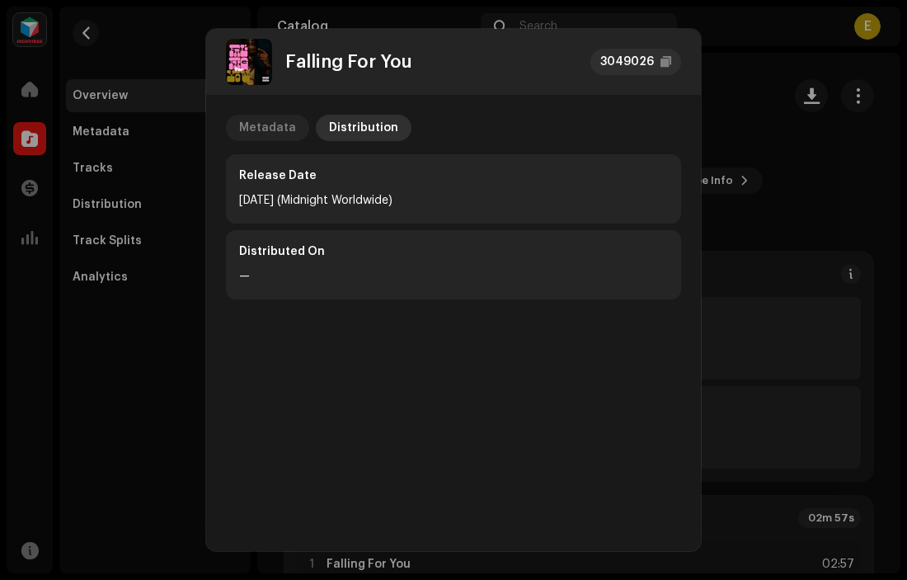
click at [267, 130] on div "Metadata" at bounding box center [267, 128] width 57 height 26
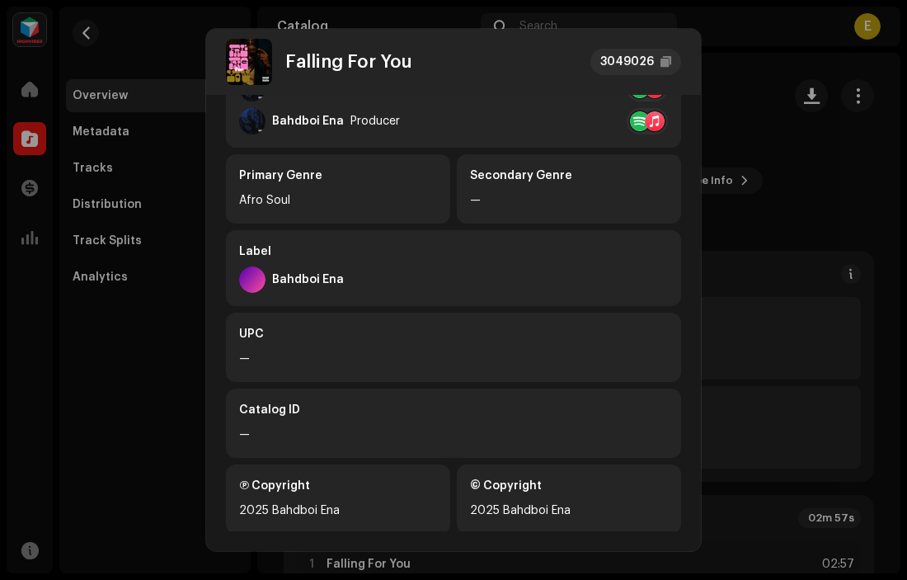
scroll to position [365, 0]
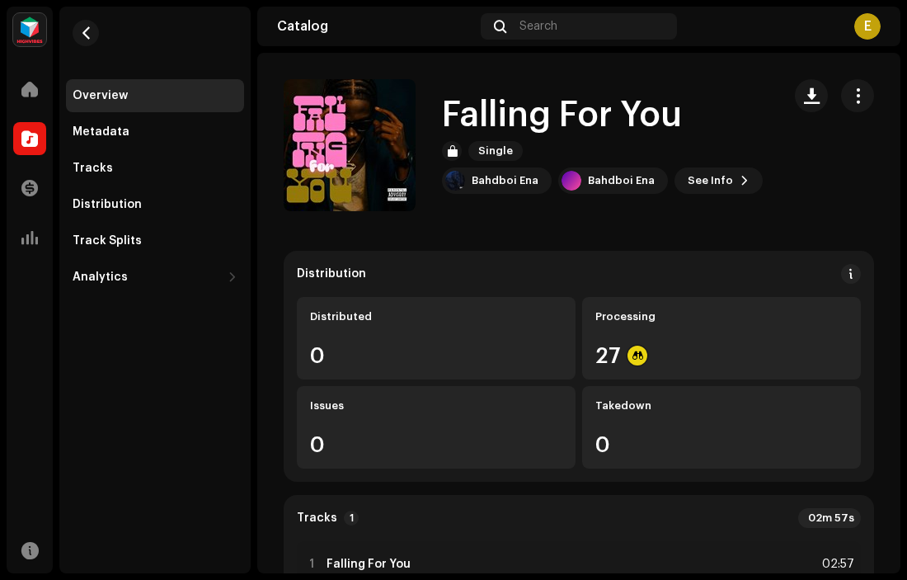
click at [776, 196] on div "Falling For You 3049026 Metadata Distribution Metadata Language English Release…" at bounding box center [453, 290] width 907 height 580
